Goal: Information Seeking & Learning: Learn about a topic

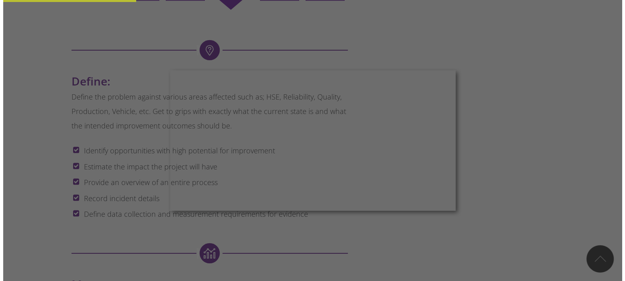
scroll to position [589, 0]
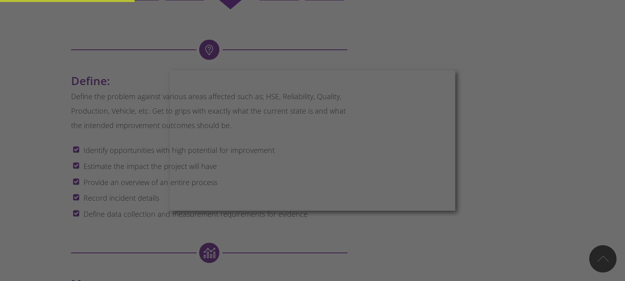
click at [2, 138] on div at bounding box center [315, 142] width 631 height 284
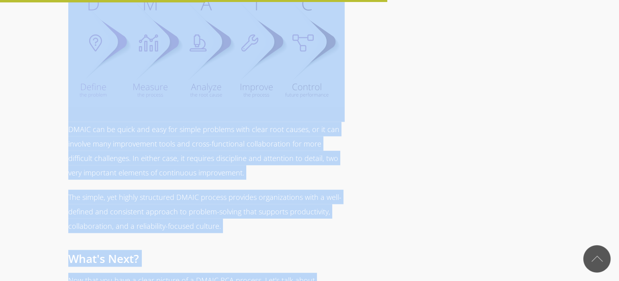
scroll to position [1805, 0]
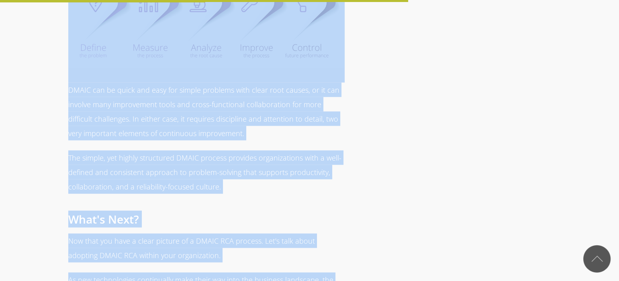
drag, startPoint x: 76, startPoint y: 17, endPoint x: 346, endPoint y: 246, distance: 353.5
copy span "lor ip DOLOR SIT? AMETC, adipiscing “eli-sed-do," ei t inci-utlabo etdolore ma …"
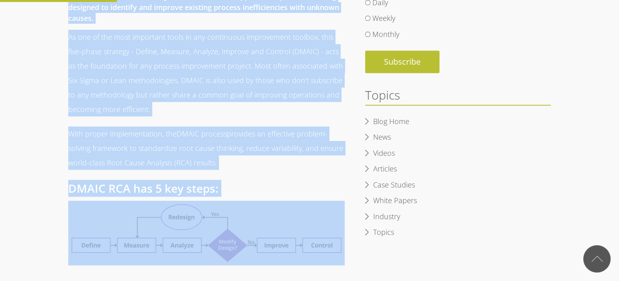
scroll to position [333, 0]
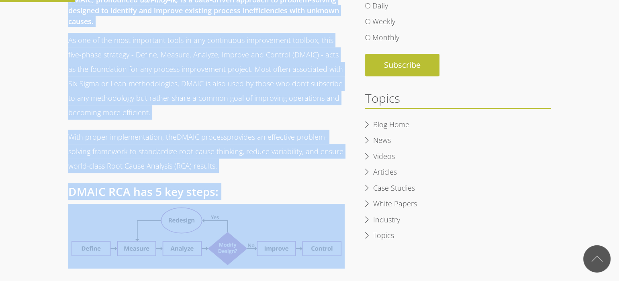
click at [191, 236] on img at bounding box center [206, 236] width 276 height 65
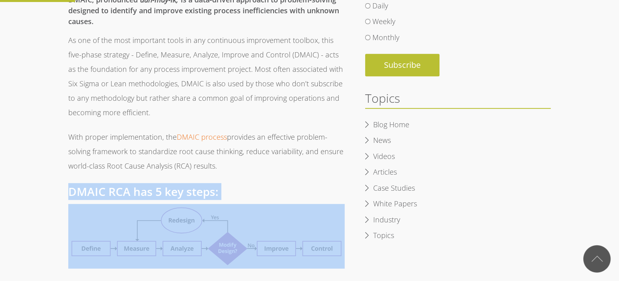
drag, startPoint x: 69, startPoint y: 188, endPoint x: 299, endPoint y: 236, distance: 234.9
